Goal: Download file/media

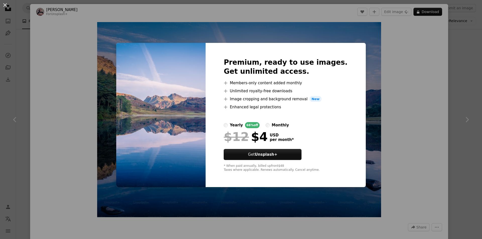
click at [198, 108] on img at bounding box center [160, 115] width 89 height 144
click at [396, 75] on div "An X shape Premium, ready to use images. Get unlimited access. A plus sign Memb…" at bounding box center [241, 119] width 482 height 239
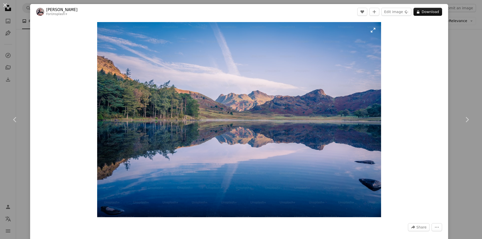
click at [318, 59] on img "Zoom in on this image" at bounding box center [239, 119] width 284 height 195
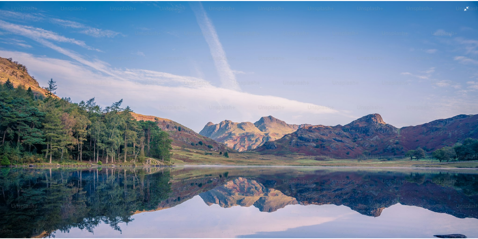
scroll to position [44, 0]
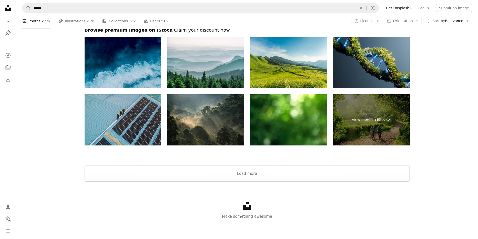
scroll to position [1036, 0]
